Goal: Book appointment/travel/reservation

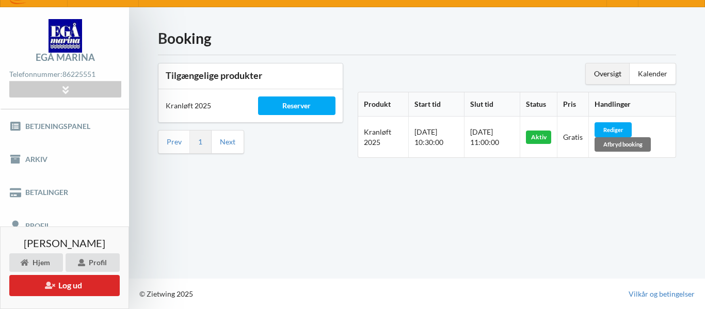
scroll to position [20, 0]
click at [310, 109] on div "Reserver" at bounding box center [297, 106] width 78 height 19
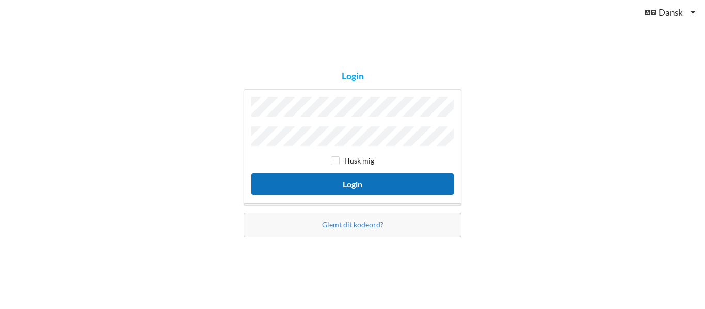
click at [339, 179] on button "Login" at bounding box center [352, 183] width 202 height 21
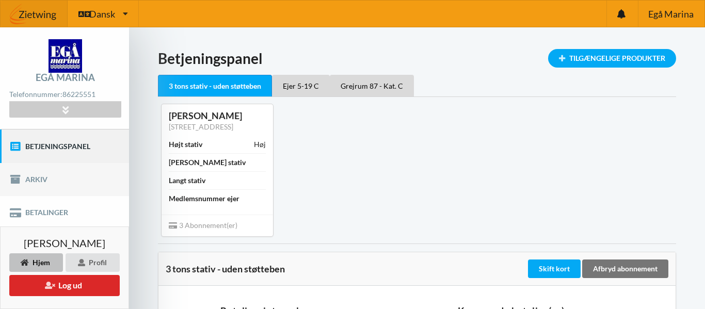
scroll to position [153, 0]
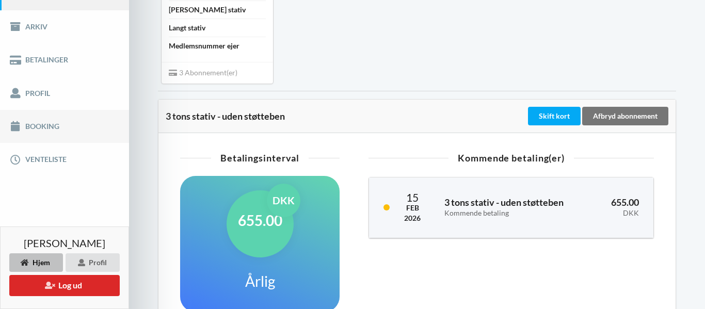
click at [36, 129] on link "Booking" at bounding box center [64, 126] width 129 height 33
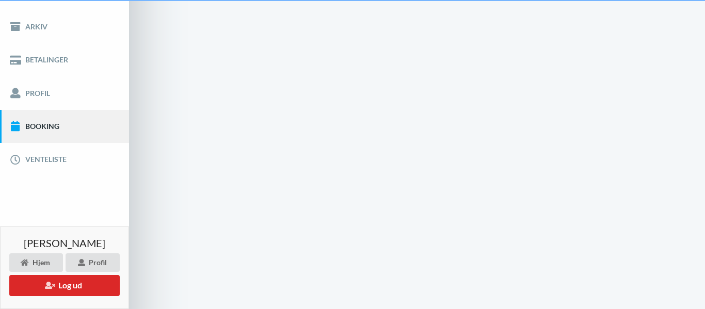
scroll to position [20, 0]
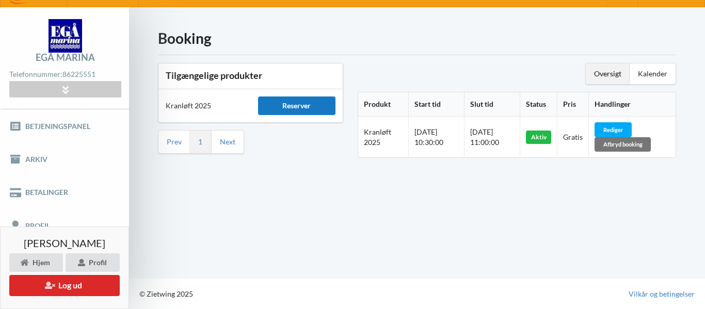
click at [308, 110] on div "Reserver" at bounding box center [297, 106] width 78 height 19
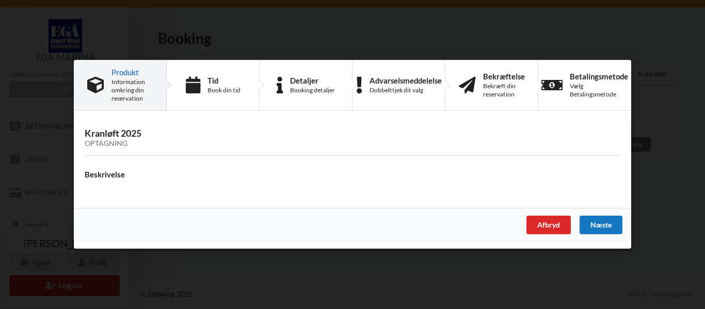
click at [594, 225] on div "Næste" at bounding box center [601, 225] width 43 height 19
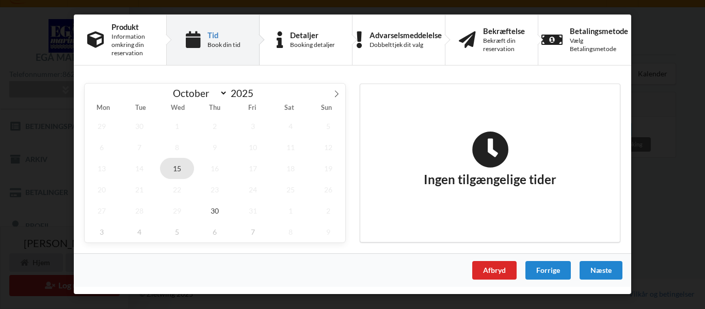
click at [178, 169] on span "15" at bounding box center [177, 168] width 34 height 21
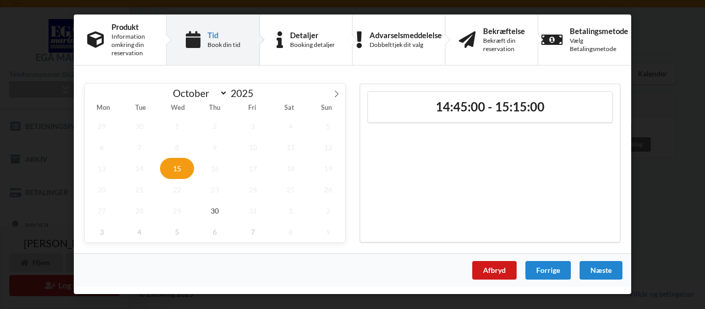
click at [493, 273] on div "Afbryd" at bounding box center [494, 270] width 44 height 19
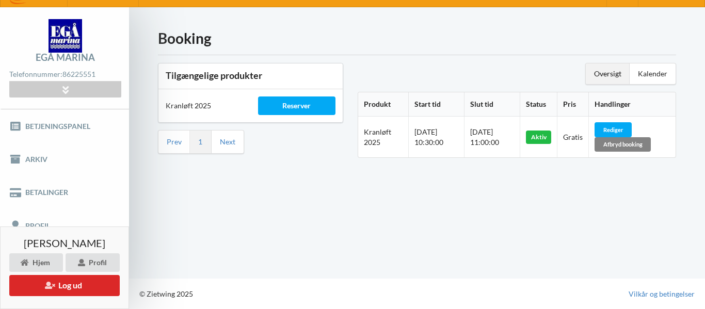
click at [637, 143] on div "Afbryd booking" at bounding box center [623, 144] width 56 height 14
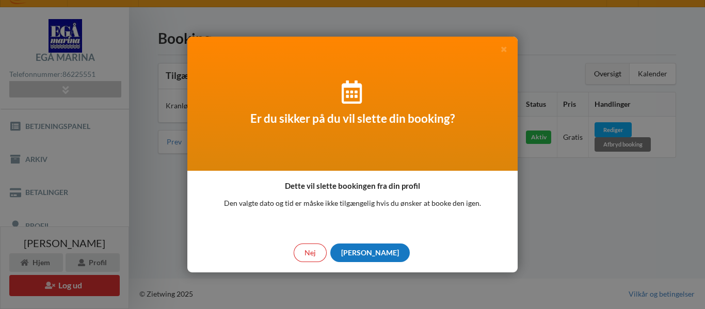
click at [372, 254] on div "[PERSON_NAME]" at bounding box center [369, 253] width 79 height 19
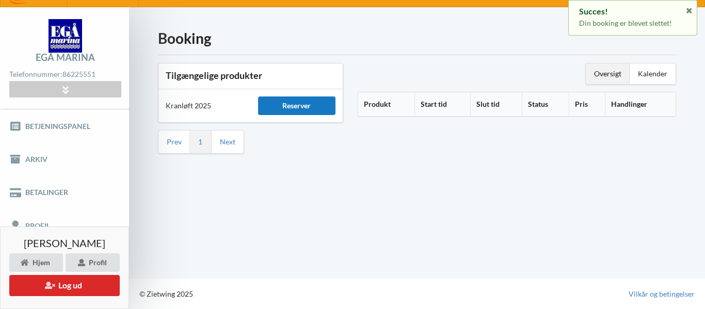
click at [308, 108] on div "Reserver" at bounding box center [297, 106] width 78 height 19
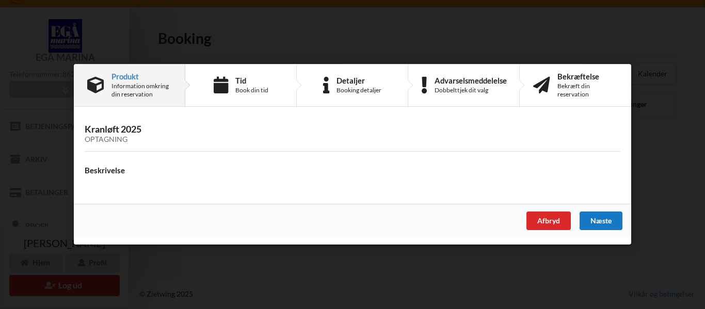
click at [599, 224] on div "Næste" at bounding box center [601, 221] width 43 height 19
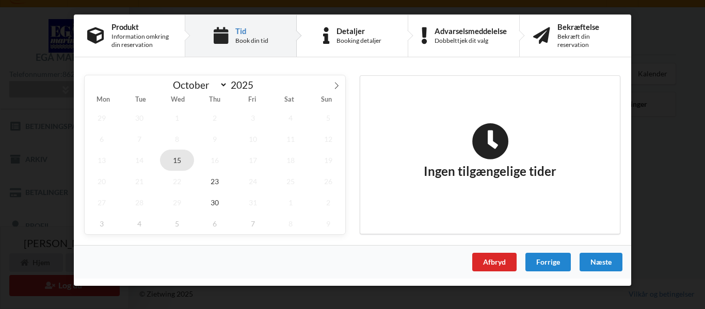
click at [181, 161] on span "15" at bounding box center [177, 160] width 34 height 21
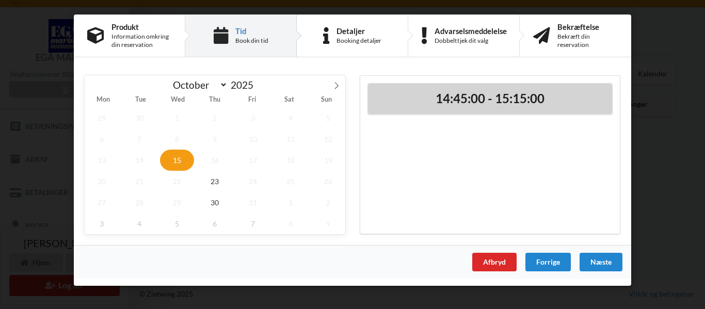
click at [496, 110] on div "14:45:00 - 15:15:00" at bounding box center [490, 99] width 244 height 30
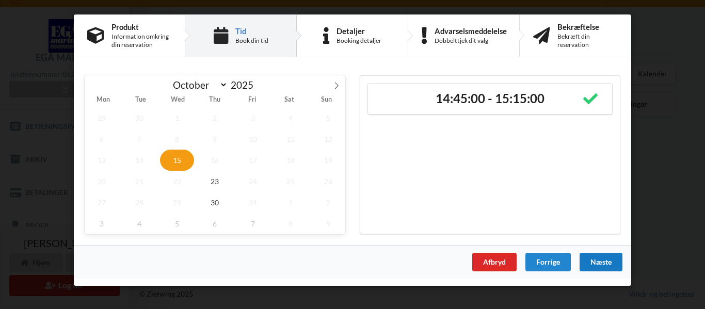
click at [604, 265] on div "Næste" at bounding box center [601, 262] width 43 height 19
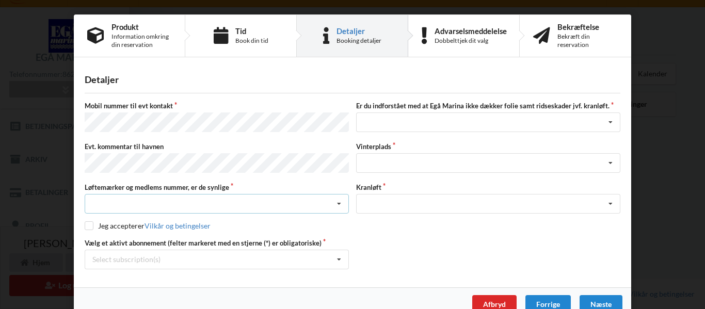
click at [335, 203] on icon at bounding box center [338, 204] width 15 height 19
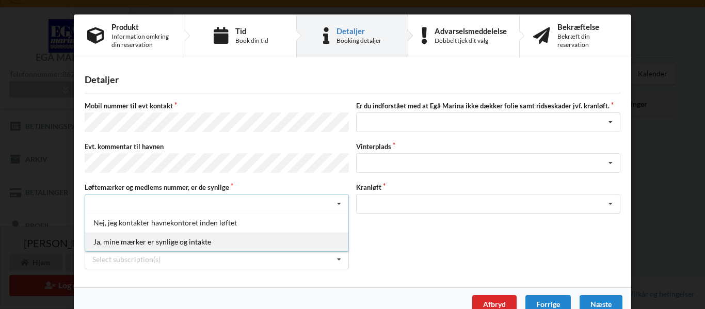
click at [245, 234] on div "Ja, mine mærker er synlige og intakte" at bounding box center [216, 241] width 263 height 19
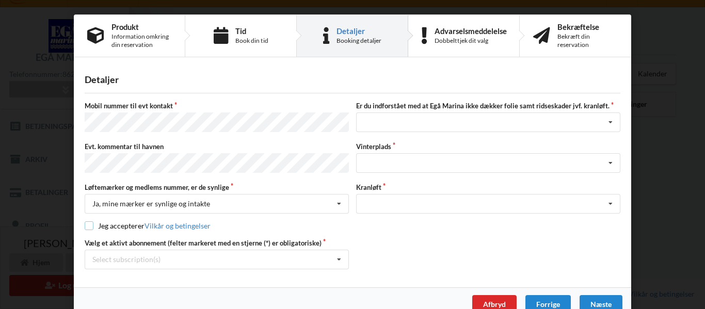
click at [86, 223] on input "checkbox" at bounding box center [89, 225] width 9 height 9
checkbox input "true"
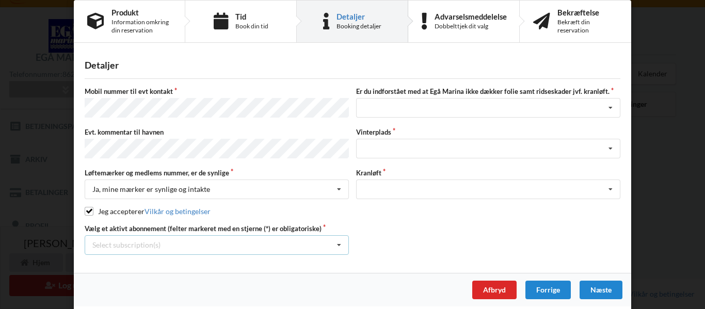
click at [334, 242] on icon at bounding box center [338, 245] width 15 height 19
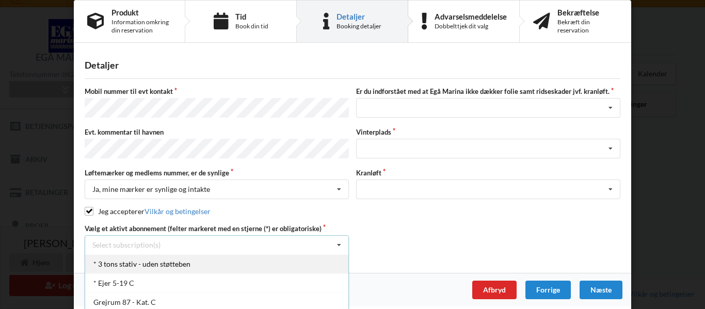
click at [226, 267] on div "* 3 tons stativ - uden støtteben" at bounding box center [216, 263] width 263 height 19
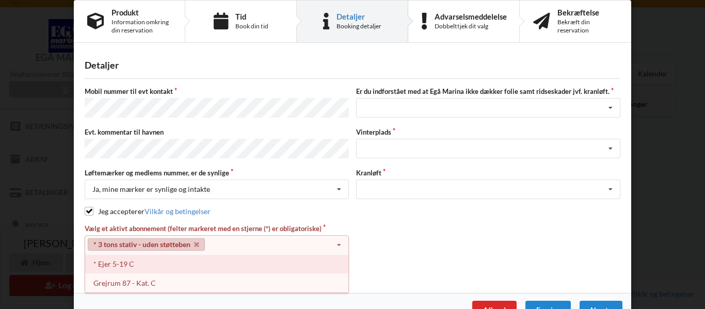
click at [222, 267] on div "* Ejer 5-19 C" at bounding box center [216, 263] width 263 height 19
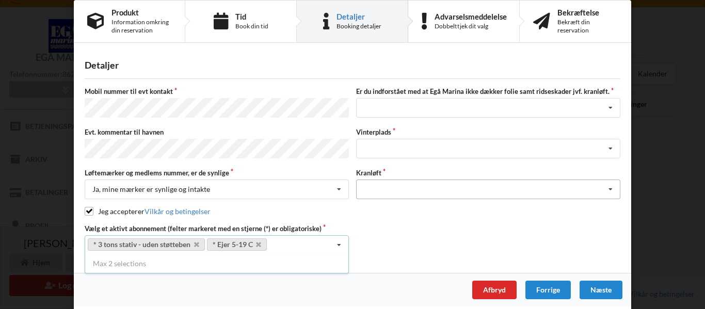
scroll to position [0, 0]
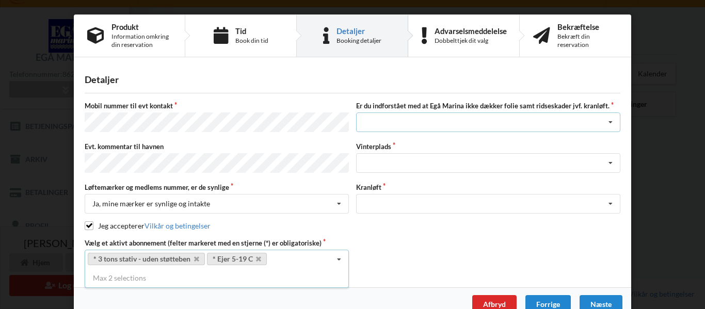
click at [607, 126] on icon at bounding box center [610, 122] width 15 height 19
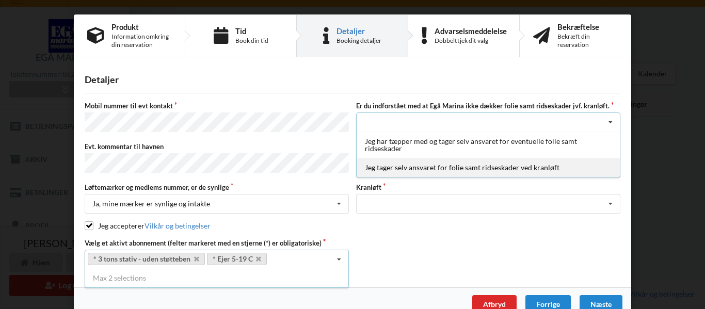
click at [545, 168] on div "Jeg tager selv ansvaret for folie samt ridseskader ved kranløft" at bounding box center [488, 167] width 263 height 19
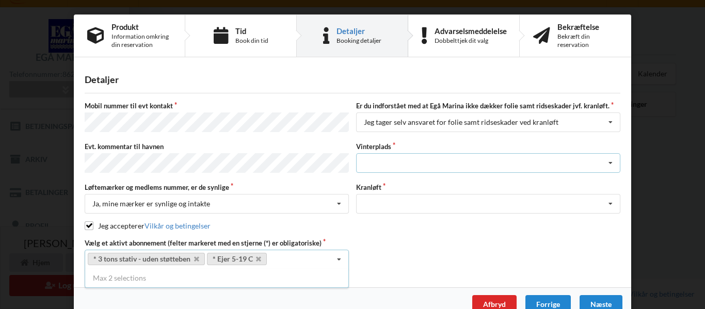
click at [609, 164] on icon at bounding box center [610, 163] width 15 height 19
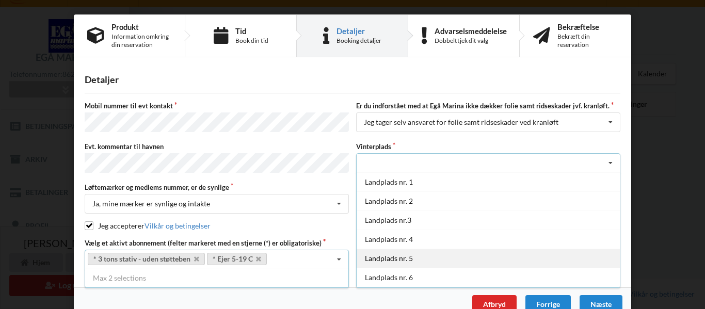
click at [513, 250] on div "Landplads nr. 5" at bounding box center [488, 258] width 263 height 19
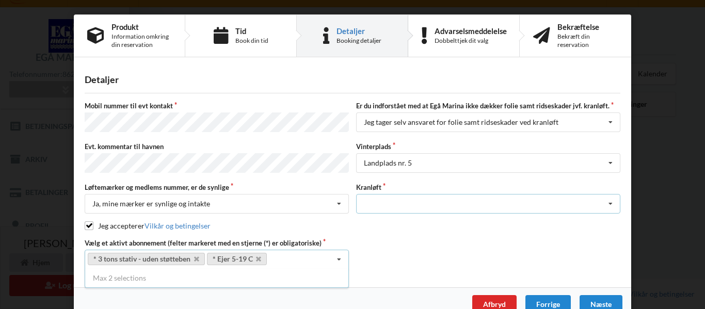
click at [607, 203] on icon at bounding box center [610, 204] width 15 height 19
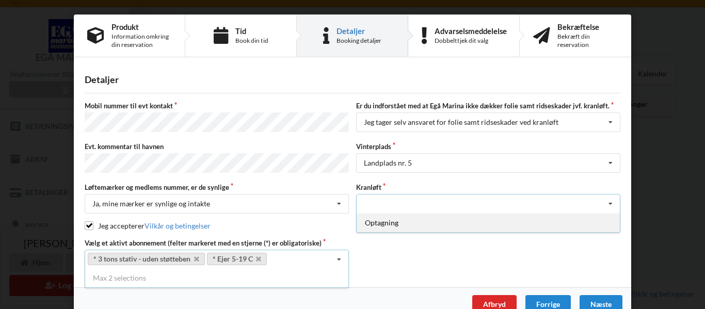
click at [562, 225] on div "Optagning" at bounding box center [488, 222] width 263 height 19
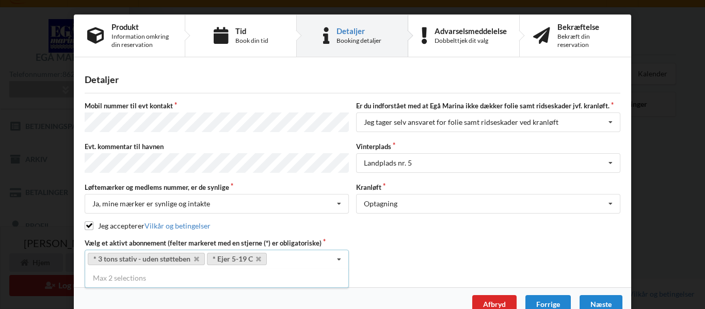
scroll to position [14, 0]
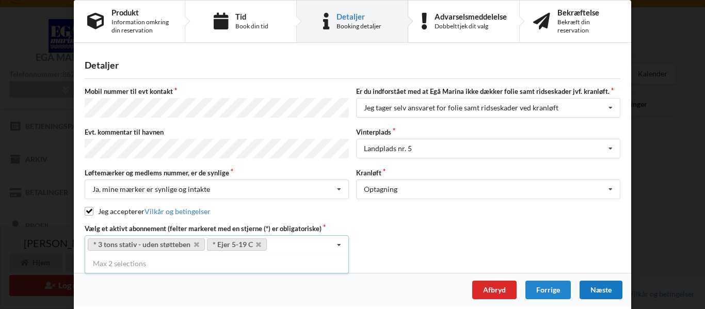
click at [610, 291] on div "Næste" at bounding box center [601, 290] width 43 height 19
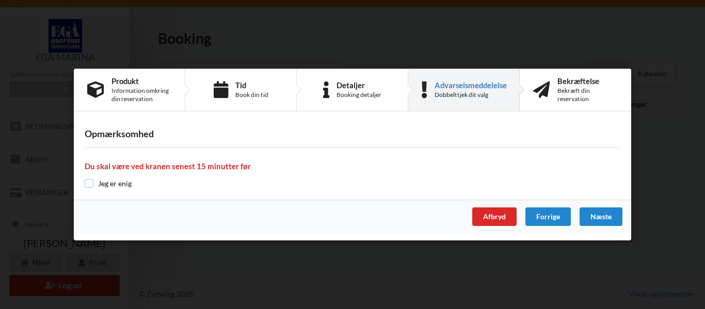
click at [87, 186] on input "checkbox" at bounding box center [89, 183] width 9 height 9
checkbox input "true"
click at [607, 217] on div "Næste" at bounding box center [601, 217] width 43 height 19
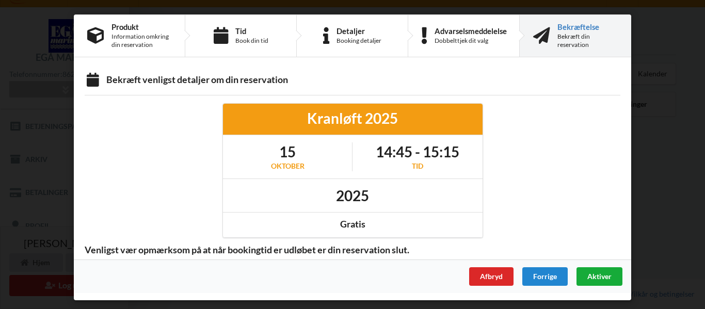
click at [614, 280] on div "Aktiver" at bounding box center [600, 276] width 46 height 19
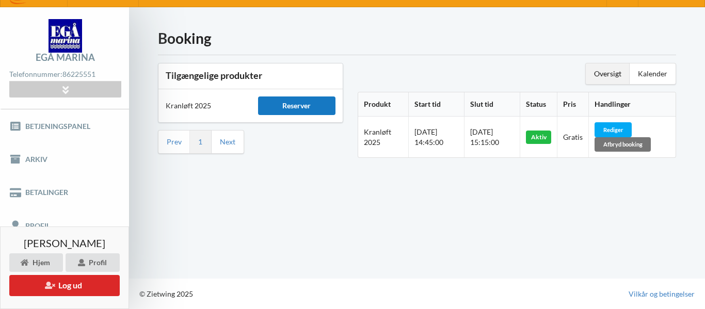
click at [301, 107] on div "Reserver" at bounding box center [297, 106] width 78 height 19
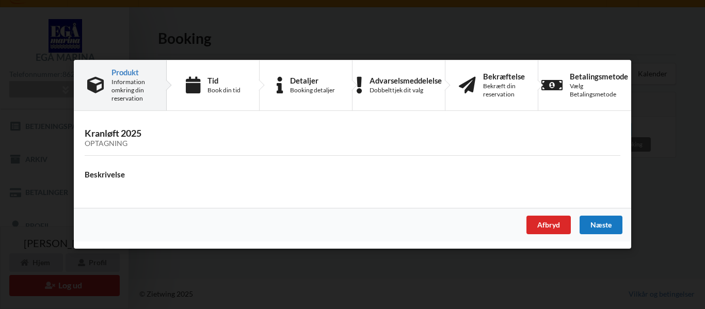
click at [599, 227] on div "Næste" at bounding box center [601, 225] width 43 height 19
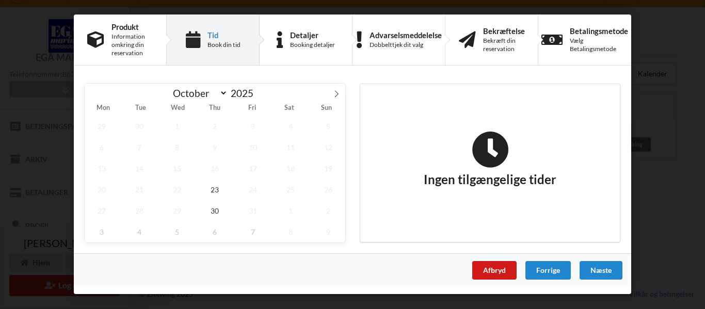
click at [499, 270] on div "Afbryd" at bounding box center [494, 270] width 44 height 19
